Goal: Task Accomplishment & Management: Manage account settings

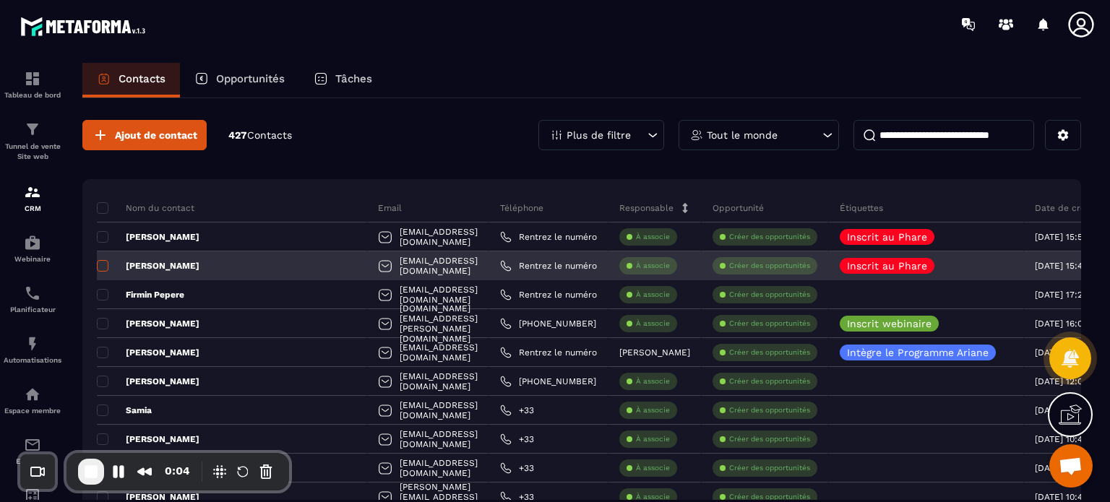
click at [105, 267] on span at bounding box center [103, 266] width 12 height 12
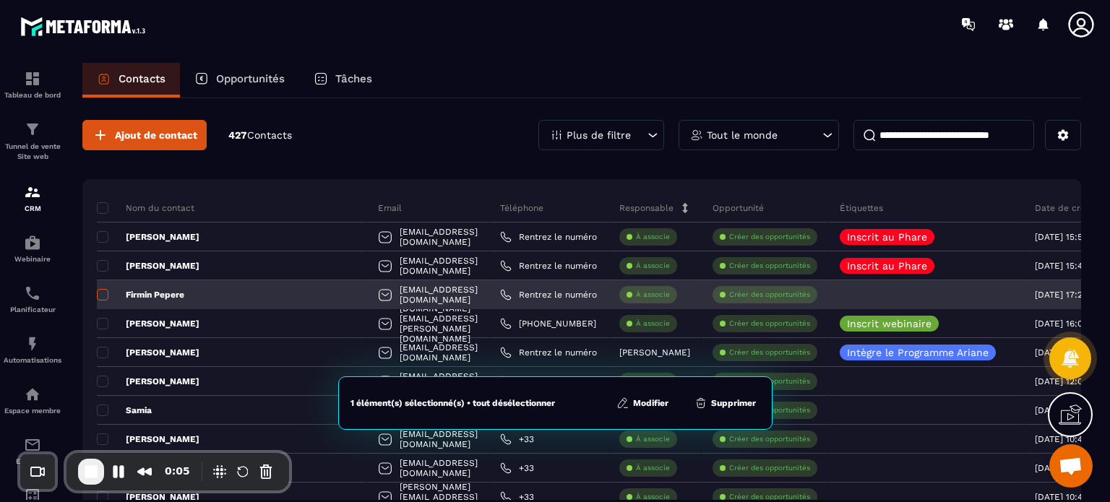
click at [100, 297] on span at bounding box center [103, 295] width 12 height 12
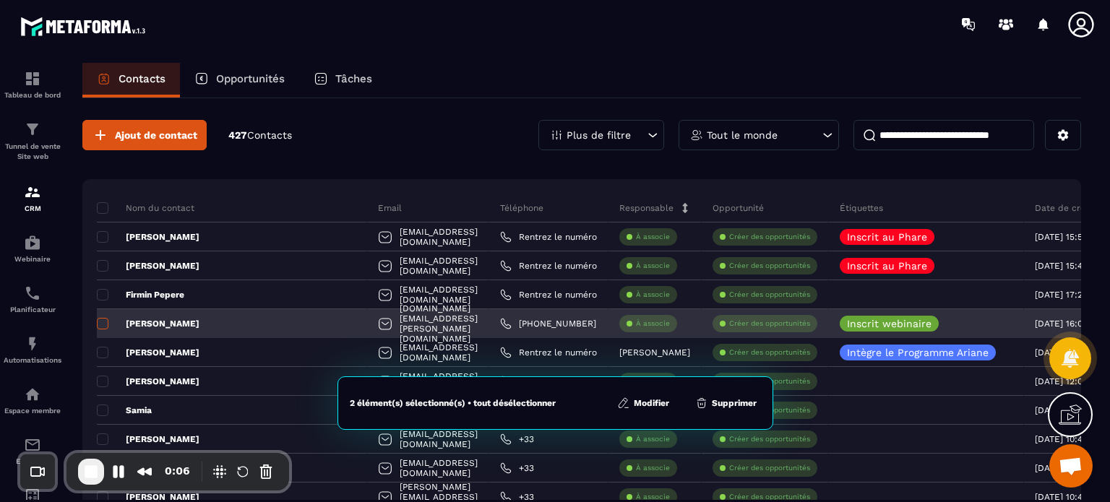
click at [101, 328] on span at bounding box center [103, 324] width 12 height 12
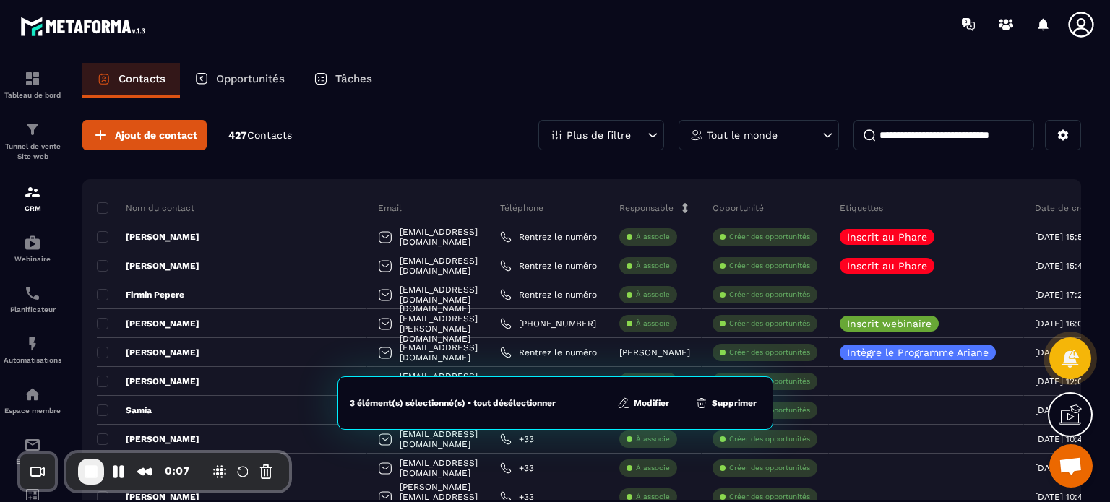
click at [644, 402] on button "Modifier" at bounding box center [643, 403] width 61 height 14
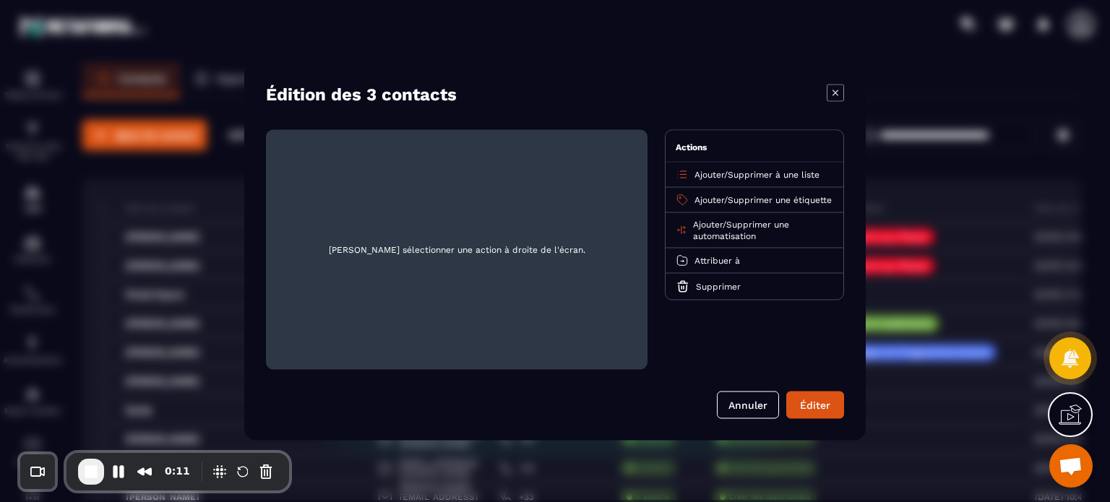
click at [711, 167] on div "Ajouter / Supprimer à une liste" at bounding box center [754, 174] width 178 height 25
click at [710, 175] on span "Ajouter" at bounding box center [709, 174] width 30 height 10
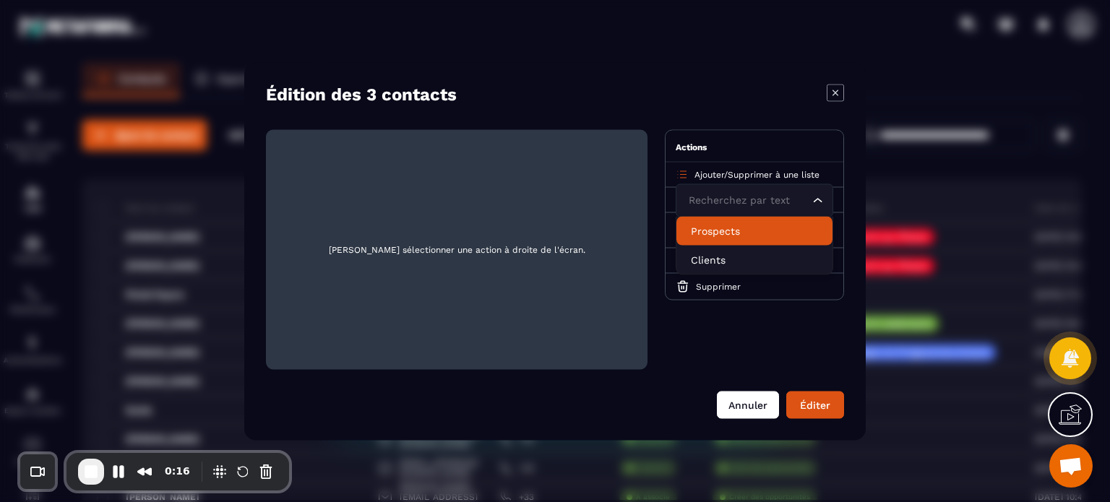
click at [753, 409] on button "Annuler" at bounding box center [748, 404] width 62 height 27
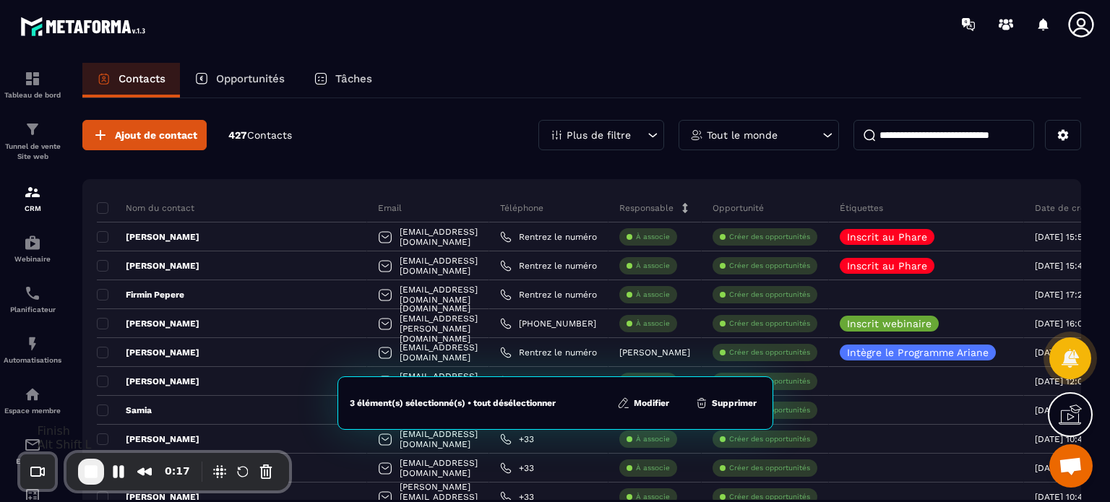
click at [88, 472] on span "End Recording" at bounding box center [90, 471] width 17 height 17
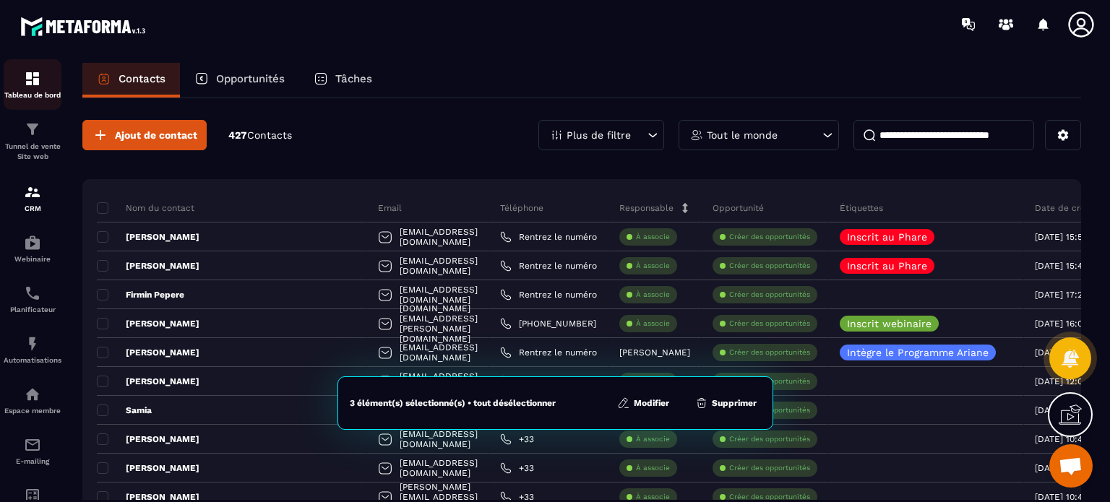
click at [18, 93] on p "Tableau de bord" at bounding box center [33, 95] width 58 height 8
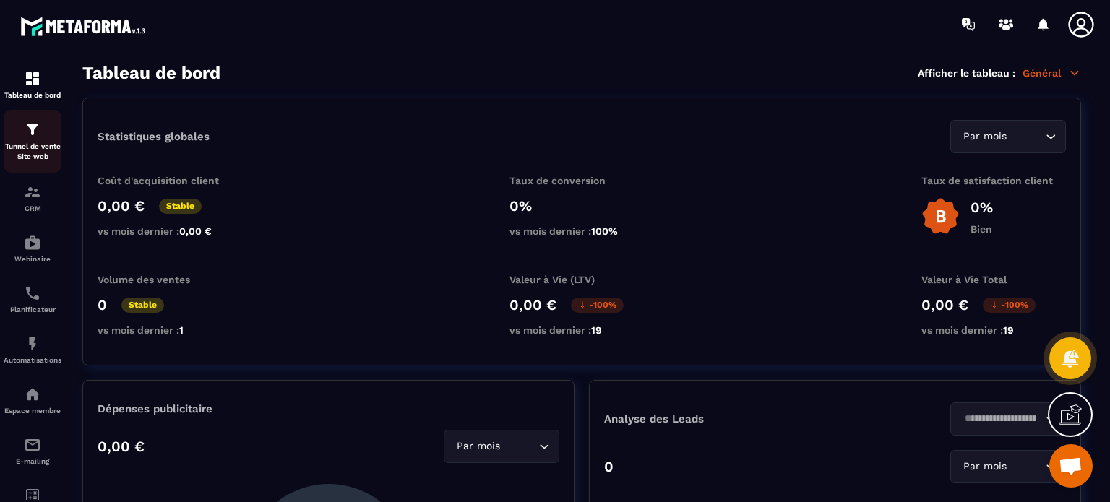
click at [35, 135] on img at bounding box center [32, 129] width 17 height 17
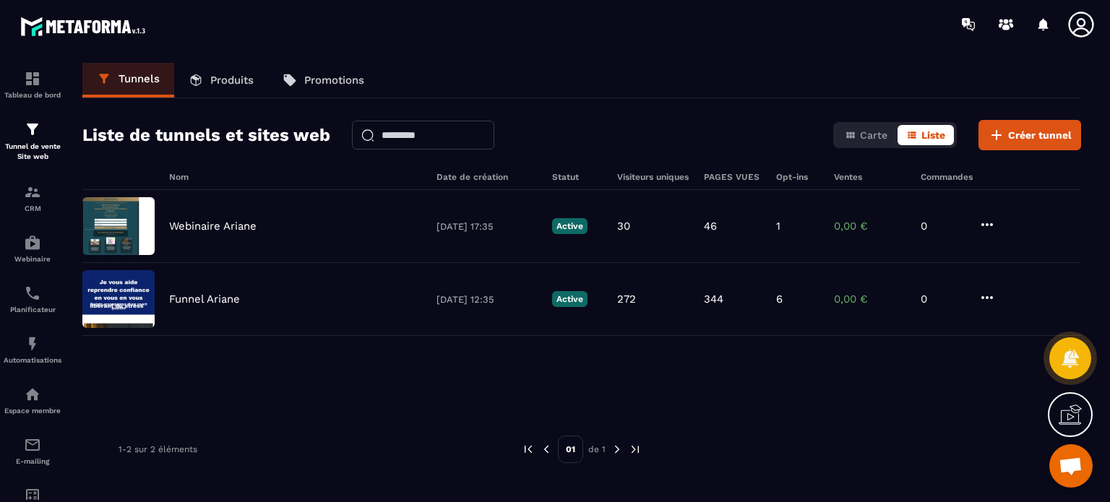
click at [1079, 17] on icon at bounding box center [1080, 24] width 29 height 29
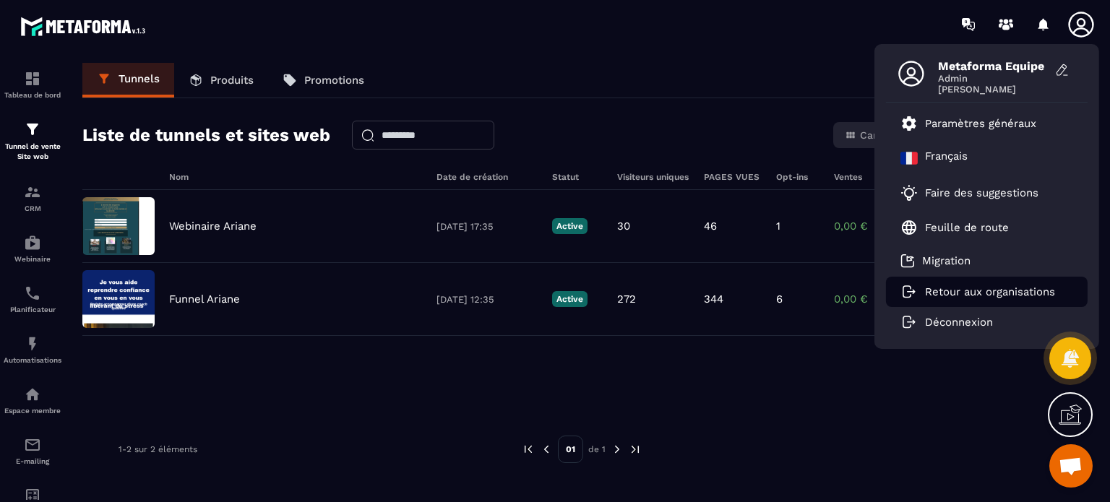
click at [993, 285] on p "Retour aux organisations" at bounding box center [990, 291] width 130 height 13
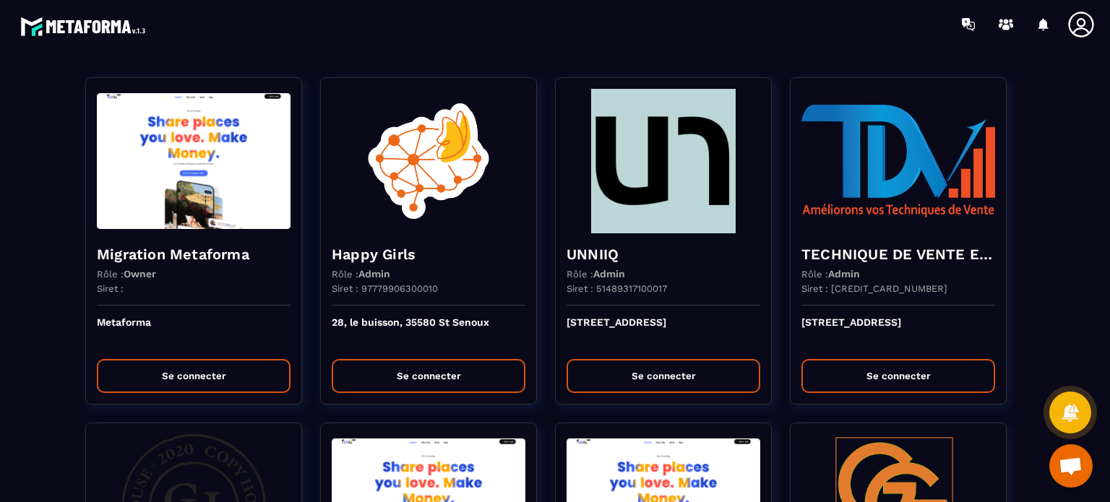
click at [694, 31] on div at bounding box center [640, 24] width 940 height 48
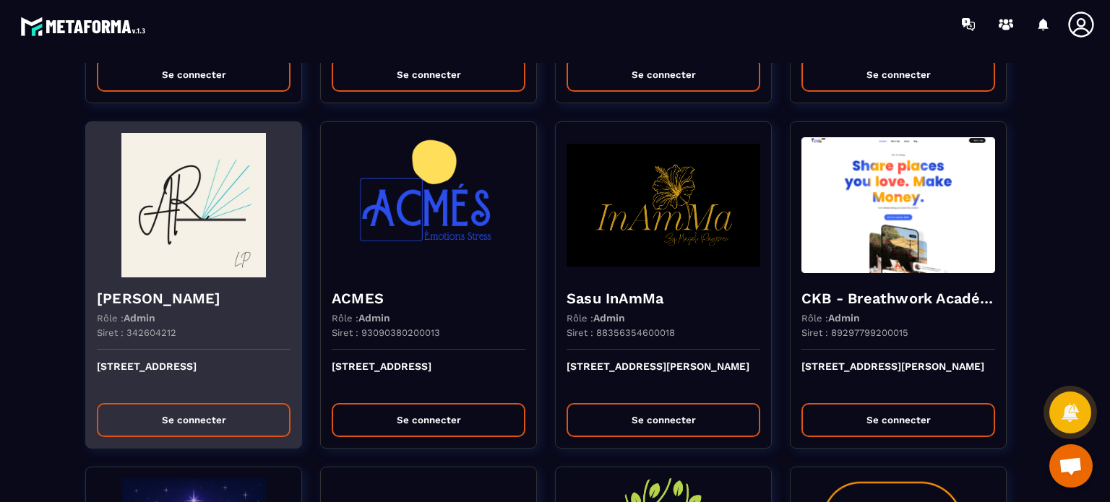
click at [160, 277] on div "[PERSON_NAME] Rôle : Admin Siret : 342604212" at bounding box center [193, 313] width 215 height 72
